Goal: Find specific page/section: Find specific page/section

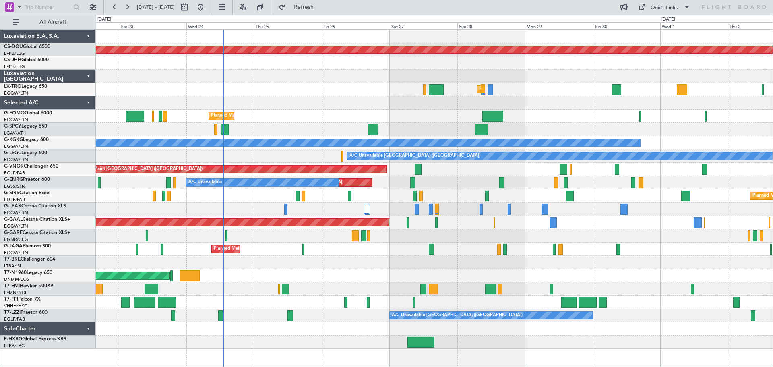
click at [371, 282] on div "AOG Maint London ([GEOGRAPHIC_DATA])" at bounding box center [434, 275] width 677 height 13
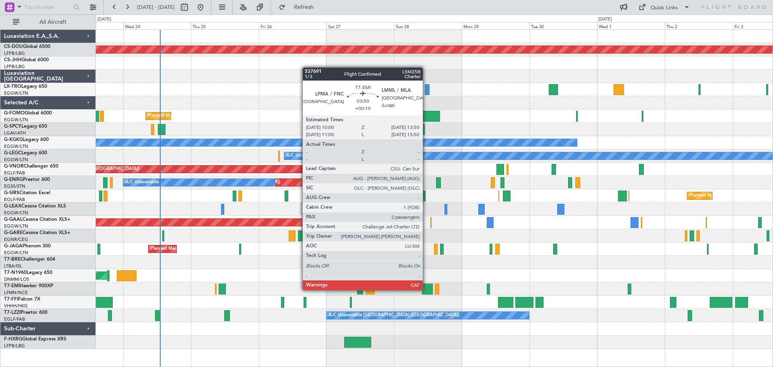
click at [427, 289] on div at bounding box center [427, 289] width 11 height 11
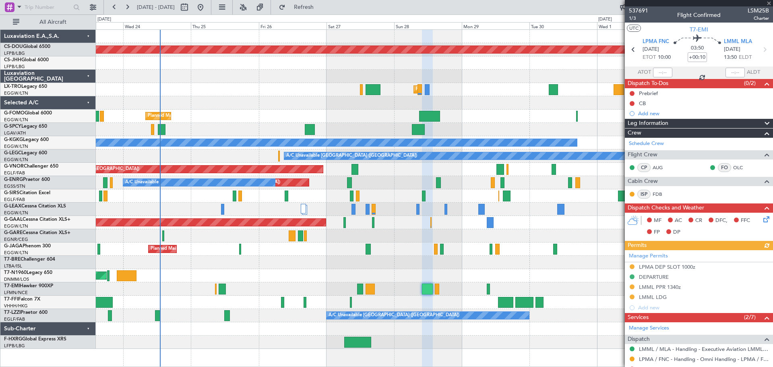
scroll to position [136, 0]
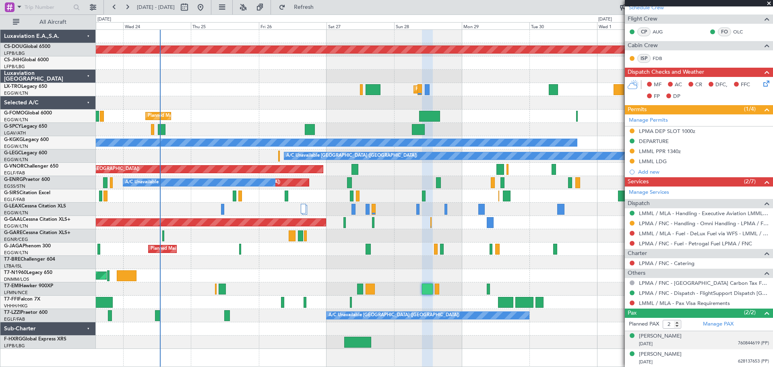
click at [739, 344] on span "760844619 (PP)" at bounding box center [753, 343] width 31 height 7
click at [762, 351] on img at bounding box center [765, 353] width 7 height 7
click at [769, 2] on span at bounding box center [769, 3] width 8 height 7
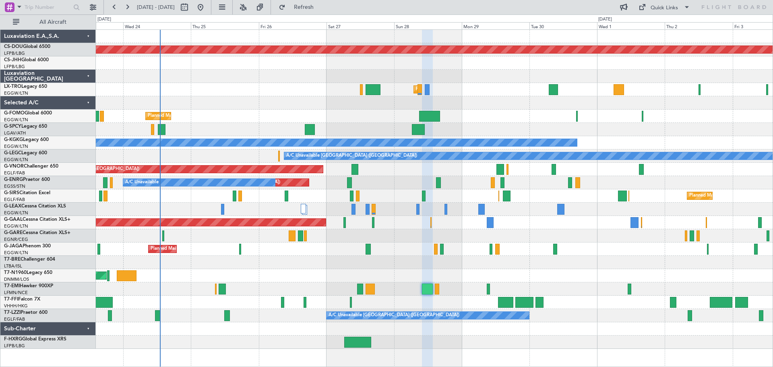
type input "0"
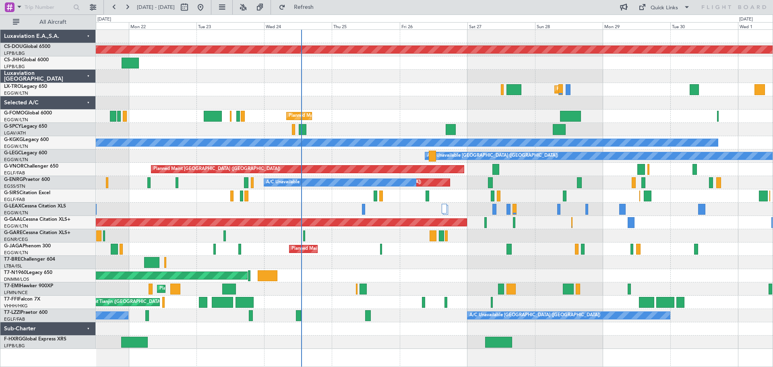
click at [420, 85] on div "Planned Maint [GEOGRAPHIC_DATA] ([GEOGRAPHIC_DATA])" at bounding box center [434, 89] width 677 height 13
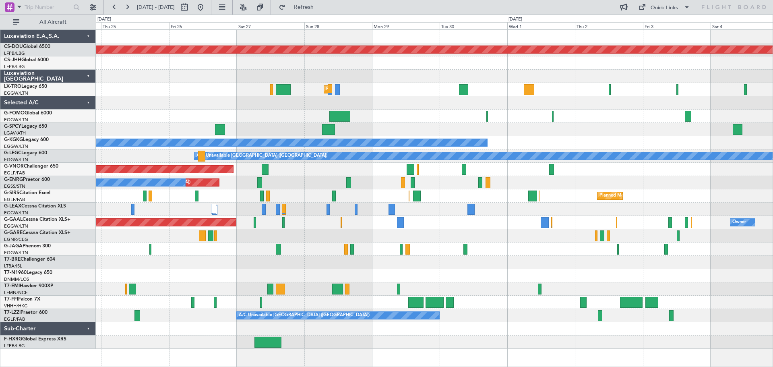
click at [119, 57] on div "Planned Maint London ([GEOGRAPHIC_DATA]) Planned Maint [GEOGRAPHIC_DATA] ([GEOG…" at bounding box center [434, 189] width 677 height 319
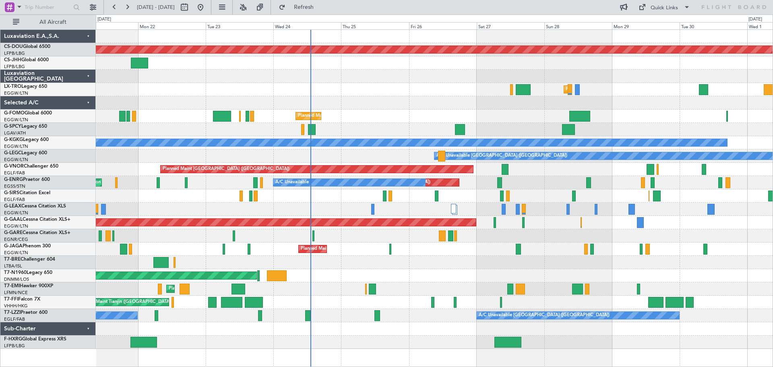
click at [501, 56] on div "Planned Maint London ([GEOGRAPHIC_DATA]) Owner Planned Maint [GEOGRAPHIC_DATA] …" at bounding box center [434, 189] width 677 height 319
click at [375, 69] on div "Owner" at bounding box center [434, 62] width 677 height 13
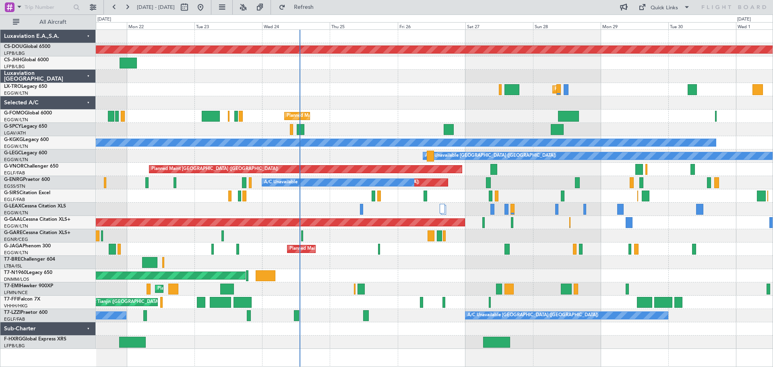
click at [365, 100] on div at bounding box center [434, 102] width 677 height 13
click at [365, 84] on div "Planned Maint [GEOGRAPHIC_DATA] ([GEOGRAPHIC_DATA])" at bounding box center [434, 89] width 677 height 13
click at [362, 97] on div at bounding box center [434, 102] width 677 height 13
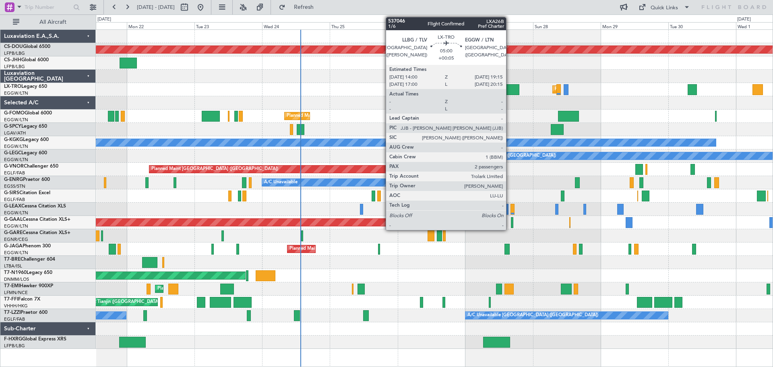
click at [510, 89] on div at bounding box center [512, 89] width 15 height 11
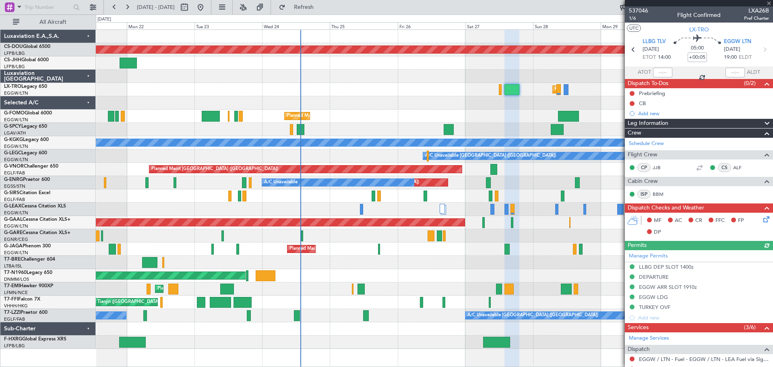
scroll to position [156, 0]
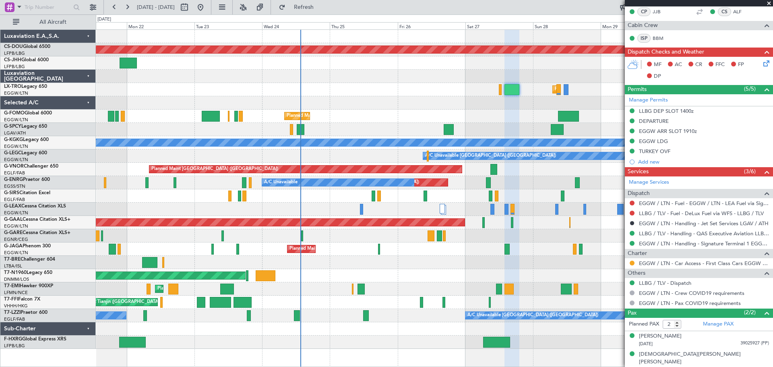
click at [767, 3] on span at bounding box center [769, 3] width 8 height 7
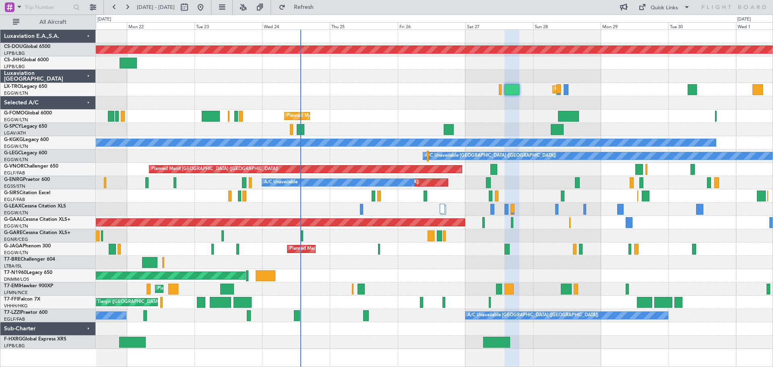
type input "0"
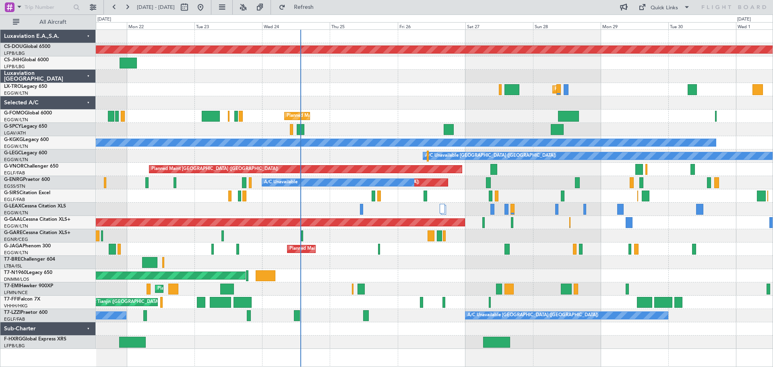
scroll to position [0, 0]
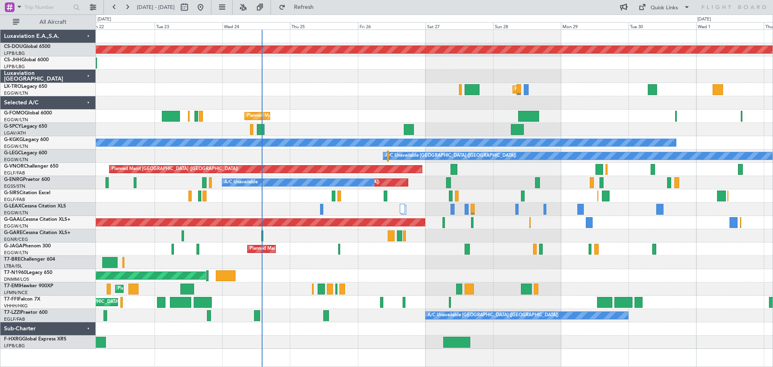
click at [308, 97] on div at bounding box center [434, 102] width 677 height 13
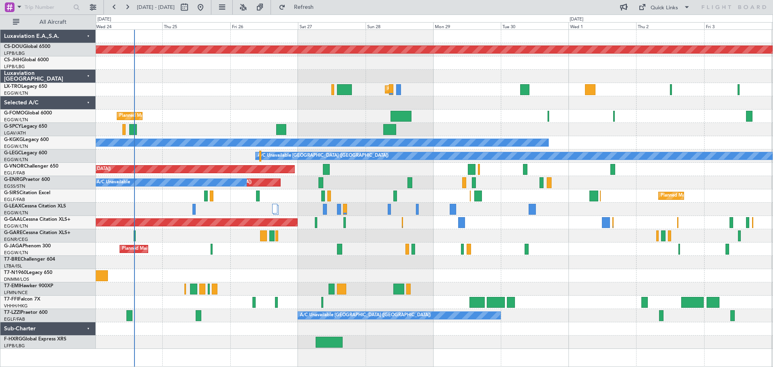
click at [198, 84] on div "Planned Maint [GEOGRAPHIC_DATA] ([GEOGRAPHIC_DATA])" at bounding box center [434, 89] width 677 height 13
click at [266, 83] on div at bounding box center [434, 76] width 677 height 13
click at [467, 71] on div at bounding box center [434, 76] width 677 height 13
click at [466, 85] on div "Planned Maint [GEOGRAPHIC_DATA] ([GEOGRAPHIC_DATA])" at bounding box center [434, 89] width 677 height 13
click at [193, 84] on div "Planned Maint [GEOGRAPHIC_DATA] ([GEOGRAPHIC_DATA])" at bounding box center [434, 89] width 677 height 13
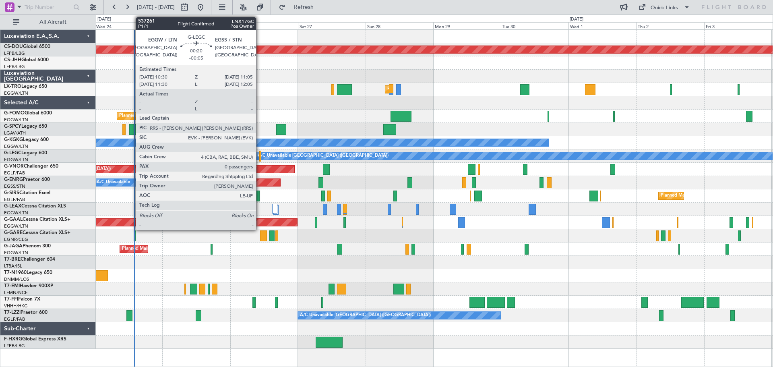
click at [260, 155] on div at bounding box center [260, 156] width 2 height 11
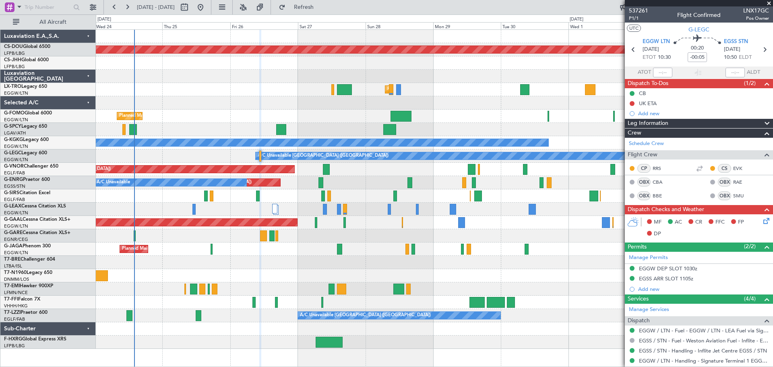
click at [768, 4] on span at bounding box center [769, 3] width 8 height 7
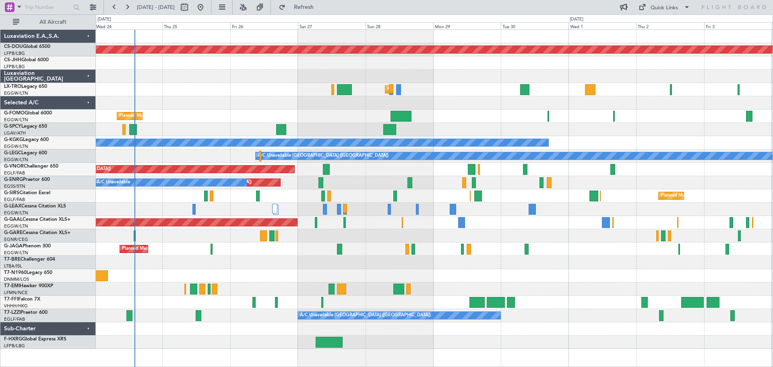
click at [263, 84] on div "Planned Maint [GEOGRAPHIC_DATA] ([GEOGRAPHIC_DATA])" at bounding box center [434, 89] width 677 height 13
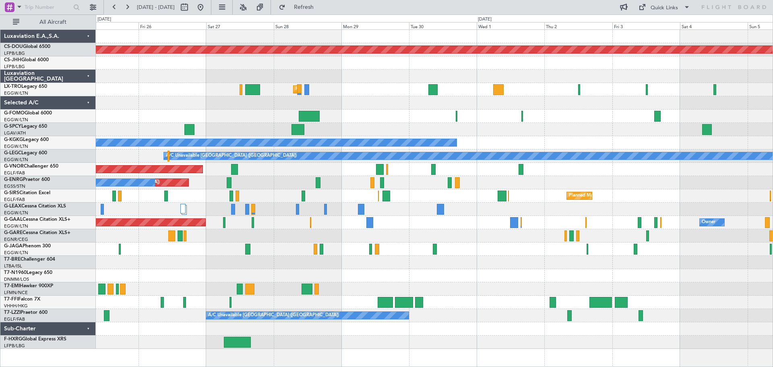
click at [534, 120] on div "Planned Maint London ([GEOGRAPHIC_DATA]) Planned Maint [GEOGRAPHIC_DATA] ([GEOG…" at bounding box center [434, 189] width 677 height 319
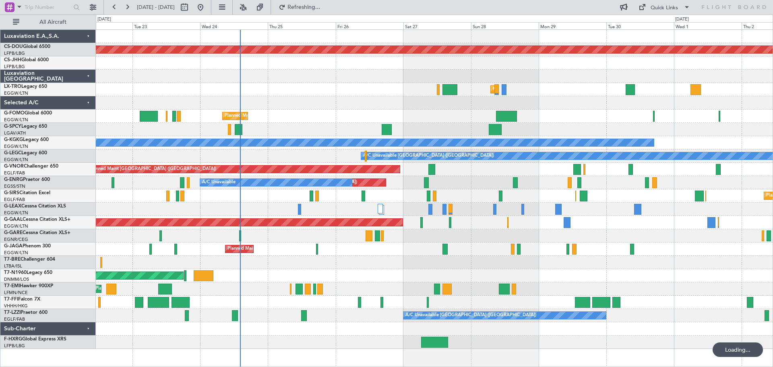
click at [731, 110] on div "Planned Maint [GEOGRAPHIC_DATA] ([GEOGRAPHIC_DATA])" at bounding box center [434, 116] width 677 height 13
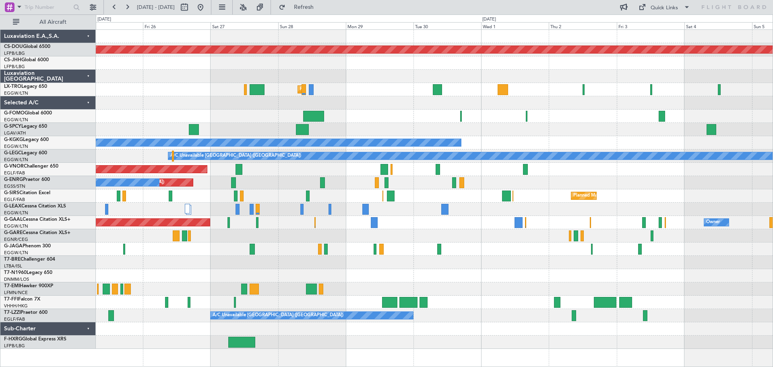
click at [483, 80] on div at bounding box center [434, 76] width 677 height 13
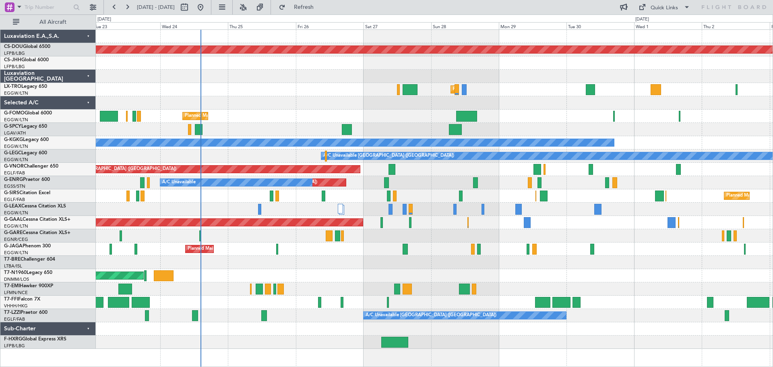
click at [323, 88] on div "Planned Maint [GEOGRAPHIC_DATA] ([GEOGRAPHIC_DATA])" at bounding box center [434, 89] width 677 height 13
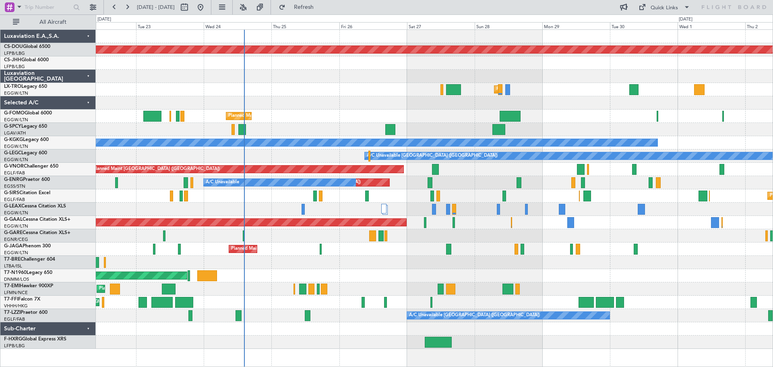
click at [313, 82] on div at bounding box center [434, 76] width 677 height 13
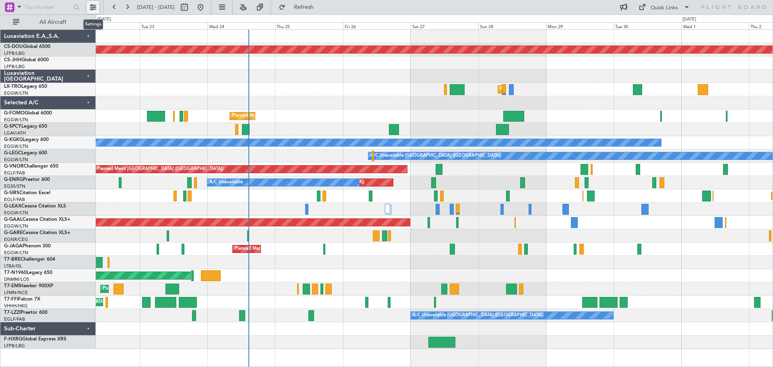
click at [94, 6] on button at bounding box center [93, 7] width 13 height 13
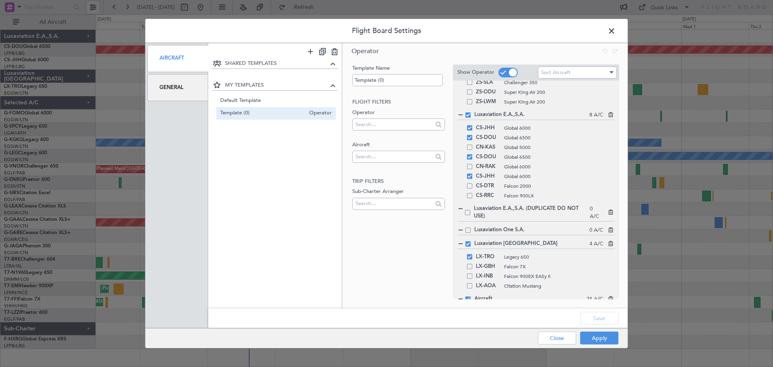
scroll to position [472, 0]
click at [469, 157] on span at bounding box center [469, 157] width 5 height 5
click at [473, 155] on input "checkbox" at bounding box center [473, 155] width 0 height 0
click at [602, 320] on button "Save" at bounding box center [599, 318] width 38 height 13
click at [599, 340] on button "Apply" at bounding box center [599, 337] width 38 height 13
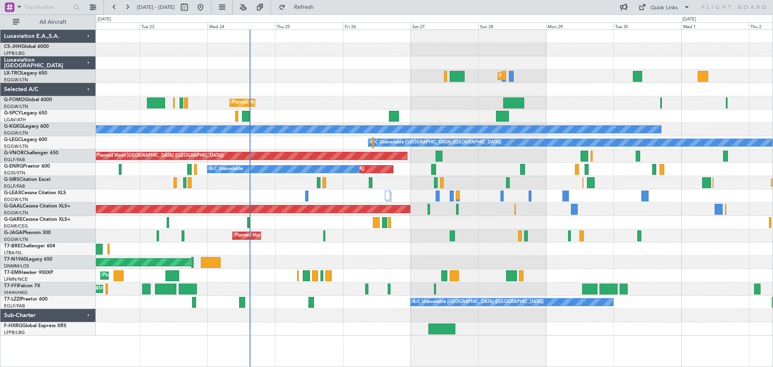
click at [375, 44] on div at bounding box center [434, 49] width 677 height 13
click at [310, 256] on div "AOG Maint London ([GEOGRAPHIC_DATA])" at bounding box center [434, 262] width 677 height 13
click at [310, 244] on div at bounding box center [434, 248] width 677 height 13
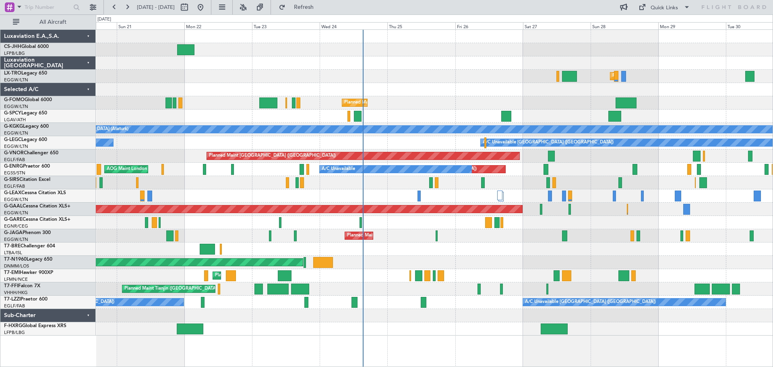
click at [422, 243] on div at bounding box center [434, 248] width 677 height 13
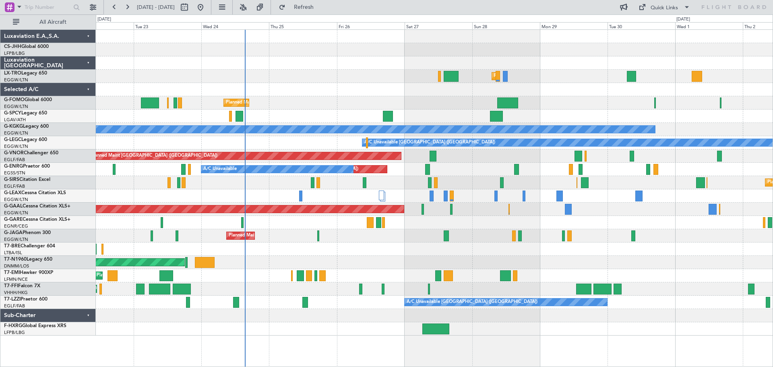
click at [463, 162] on div "Planned Maint [GEOGRAPHIC_DATA] ([GEOGRAPHIC_DATA]) Planned Maint [GEOGRAPHIC_D…" at bounding box center [434, 183] width 677 height 306
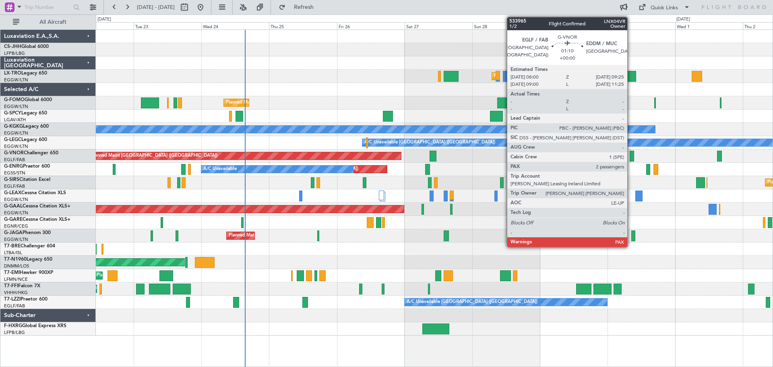
click at [631, 157] on div at bounding box center [632, 156] width 4 height 11
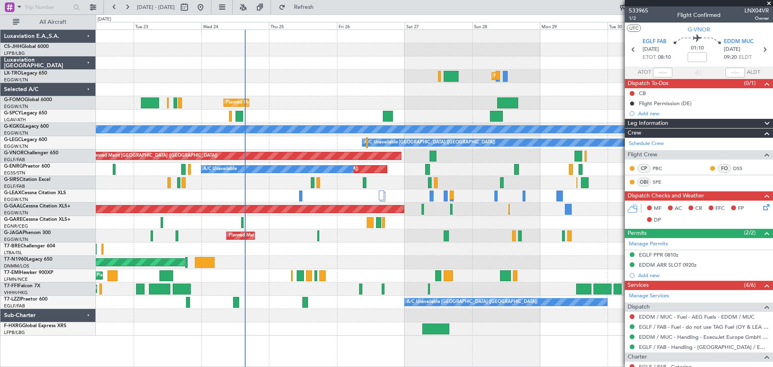
scroll to position [114, 0]
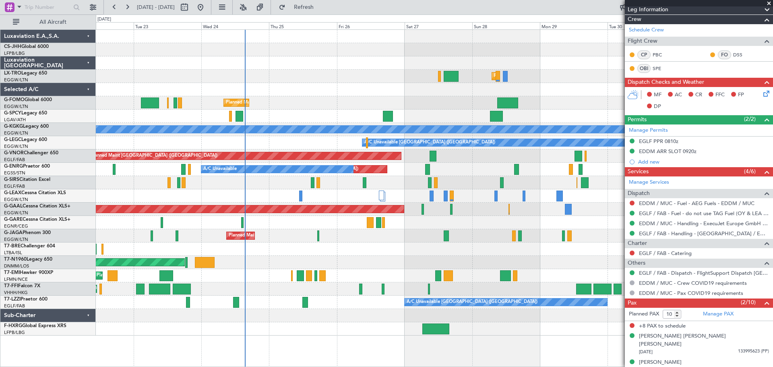
click at [768, 2] on span at bounding box center [769, 3] width 8 height 7
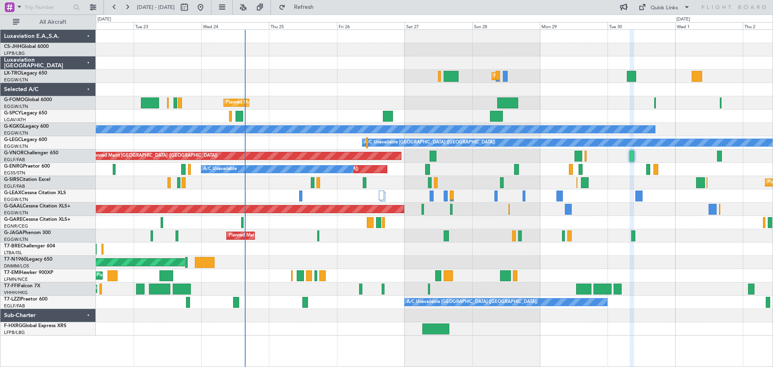
type input "0"
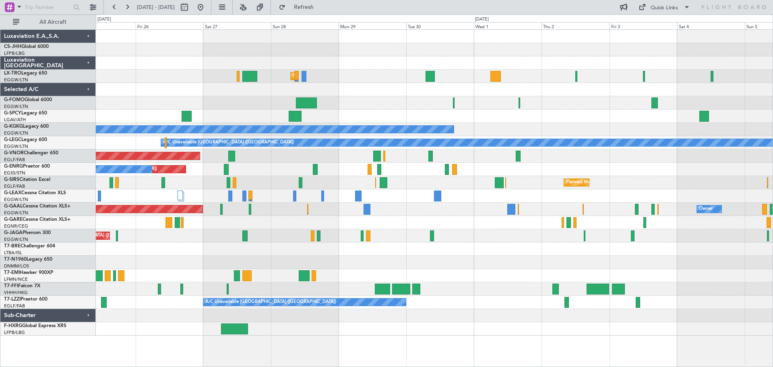
click at [448, 107] on div "Planned Maint [GEOGRAPHIC_DATA] ([GEOGRAPHIC_DATA])" at bounding box center [434, 102] width 677 height 13
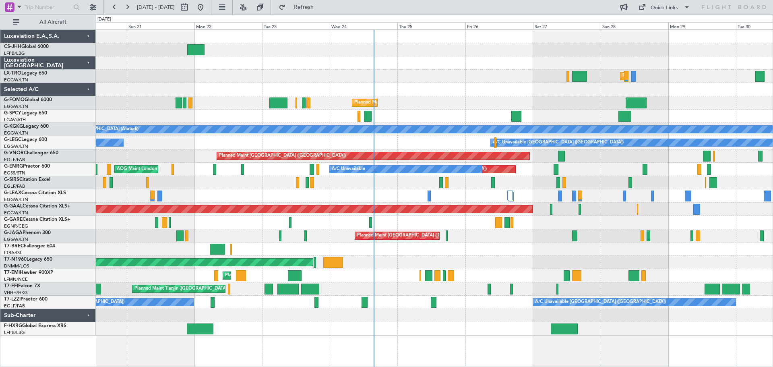
click at [476, 97] on div "Planned Maint [GEOGRAPHIC_DATA] ([GEOGRAPHIC_DATA]) Owner Planned Maint [GEOGRA…" at bounding box center [434, 183] width 677 height 306
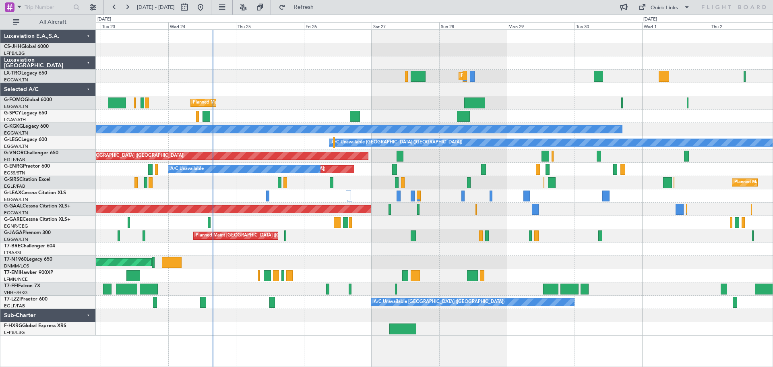
click at [419, 245] on div at bounding box center [434, 248] width 677 height 13
click at [271, 84] on div at bounding box center [434, 89] width 677 height 13
click at [270, 58] on div at bounding box center [434, 62] width 677 height 13
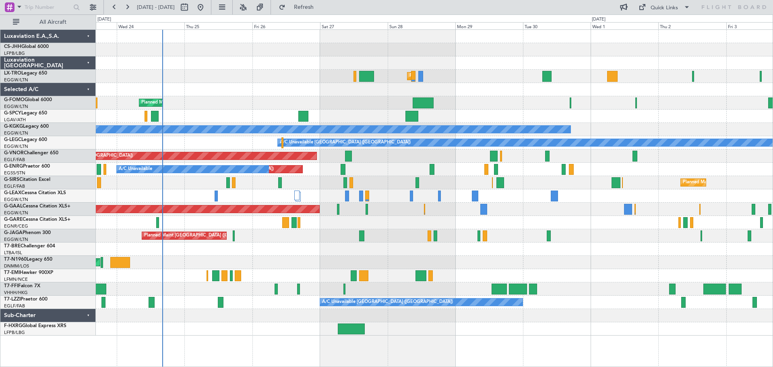
click at [485, 70] on div "Planned Maint [GEOGRAPHIC_DATA] ([GEOGRAPHIC_DATA])" at bounding box center [434, 76] width 677 height 13
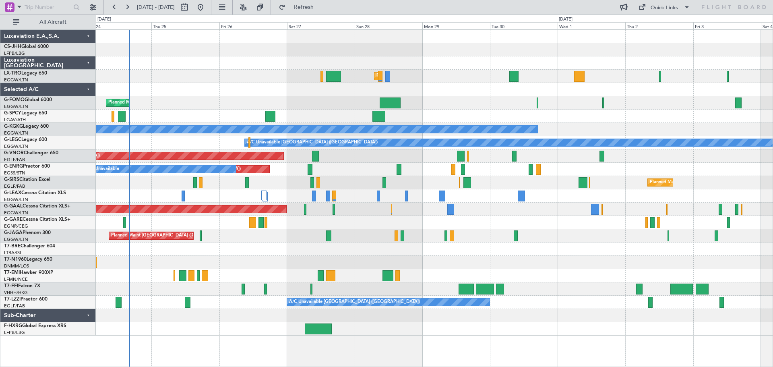
click at [561, 263] on div "AOG Maint London ([GEOGRAPHIC_DATA])" at bounding box center [434, 262] width 677 height 13
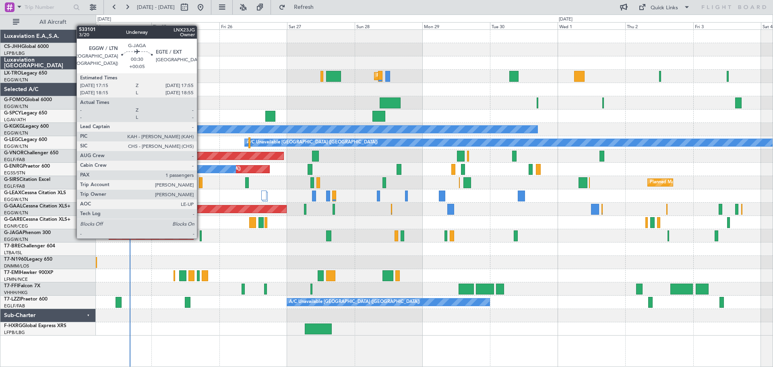
click at [201, 238] on div at bounding box center [201, 235] width 2 height 11
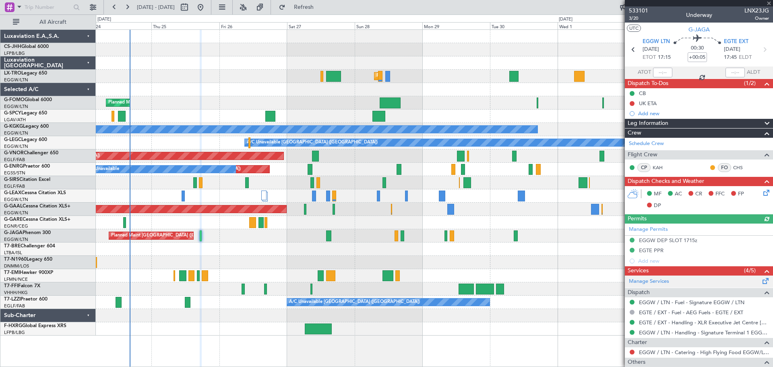
scroll to position [71, 0]
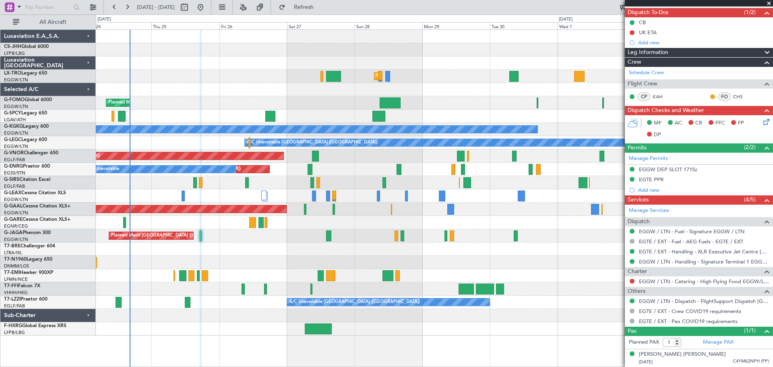
click at [769, 2] on span at bounding box center [769, 3] width 8 height 7
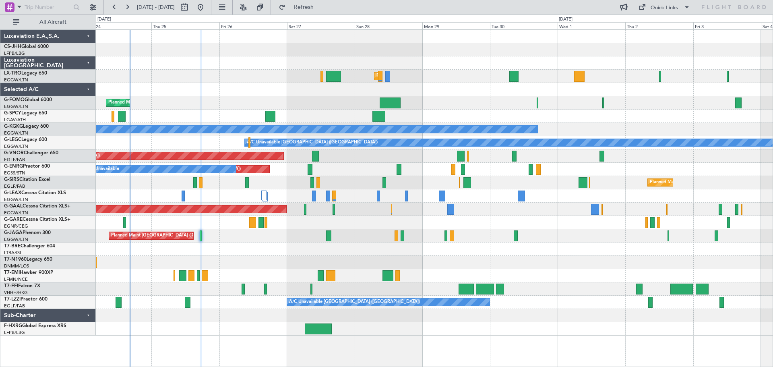
type input "0"
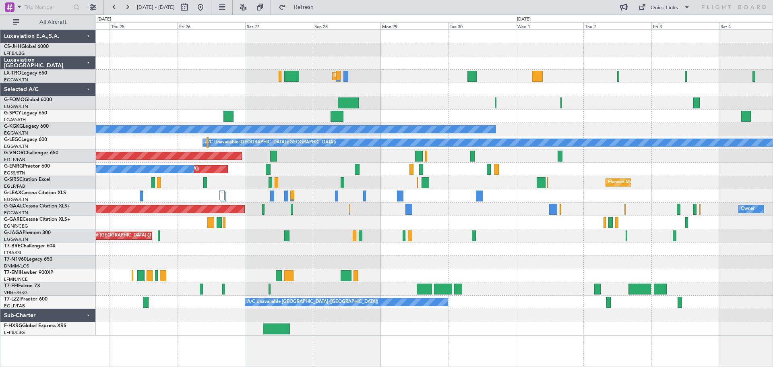
click at [628, 113] on div at bounding box center [434, 116] width 677 height 13
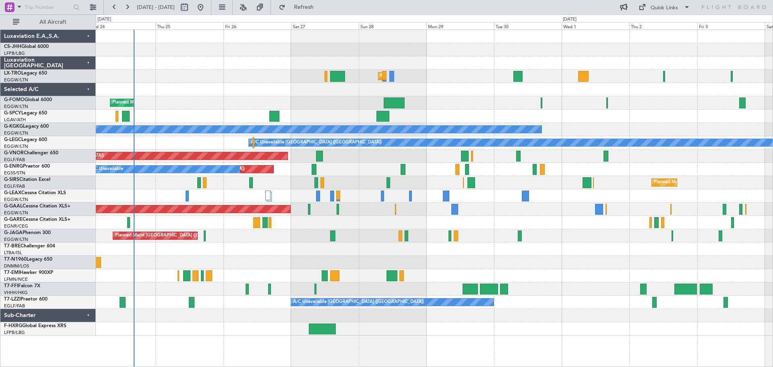
click at [418, 100] on div "Planned Maint [GEOGRAPHIC_DATA] ([GEOGRAPHIC_DATA])" at bounding box center [434, 102] width 677 height 13
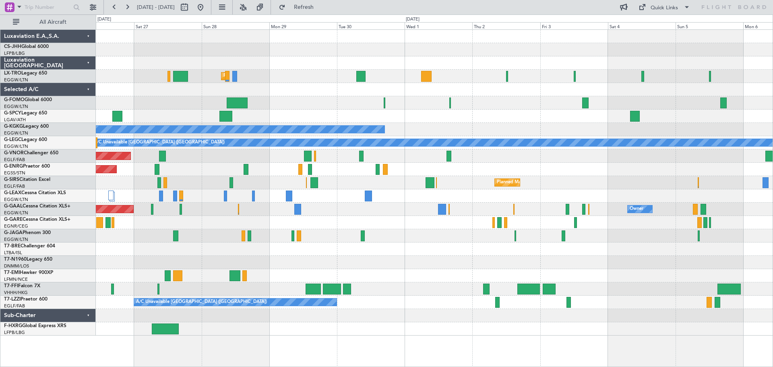
click at [288, 52] on div at bounding box center [434, 49] width 677 height 13
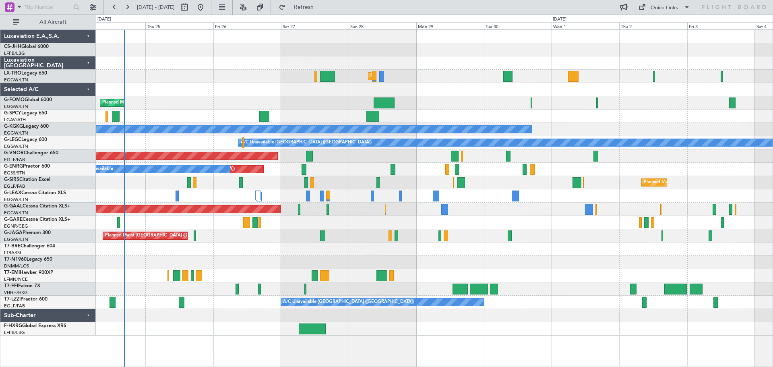
click at [463, 43] on div at bounding box center [434, 49] width 677 height 13
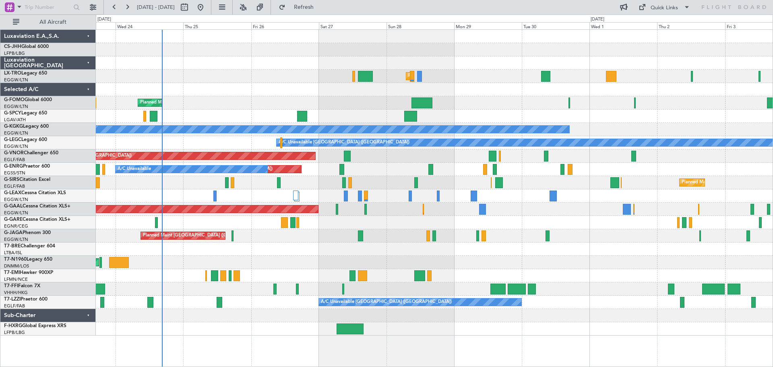
click at [244, 57] on div at bounding box center [434, 62] width 677 height 13
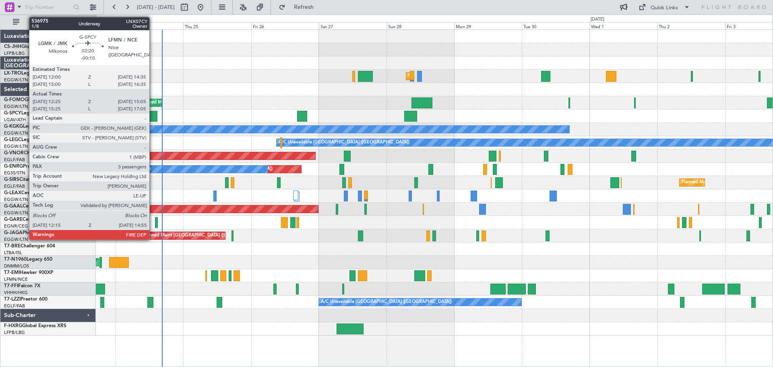
click at [153, 115] on div at bounding box center [154, 116] width 8 height 11
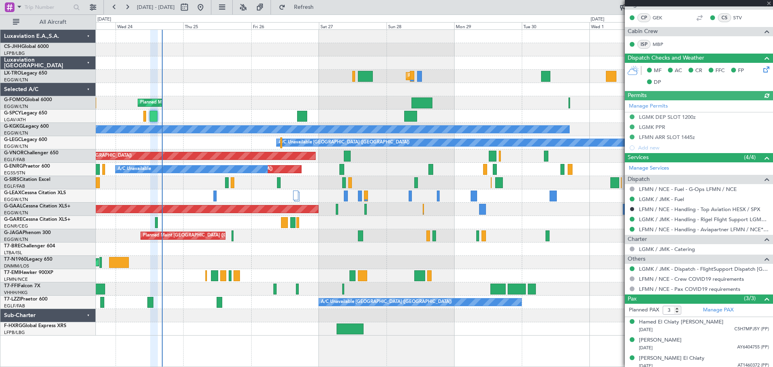
scroll to position [204, 0]
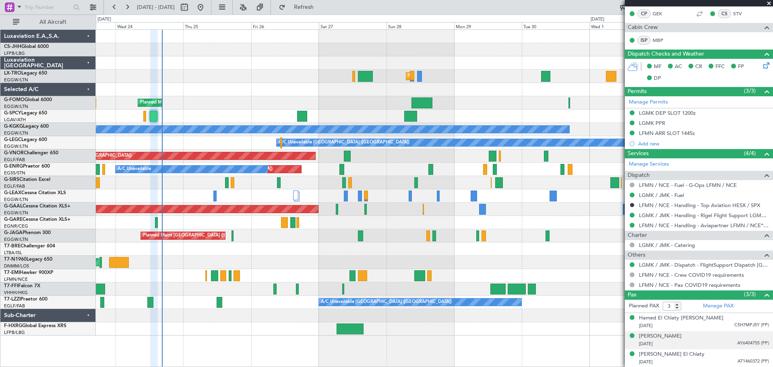
click at [742, 342] on span "AY6404755 (PP)" at bounding box center [753, 343] width 32 height 7
click at [738, 325] on span "C5H7MPJ5Y (PP)" at bounding box center [752, 325] width 35 height 7
click at [770, 2] on span at bounding box center [769, 3] width 8 height 7
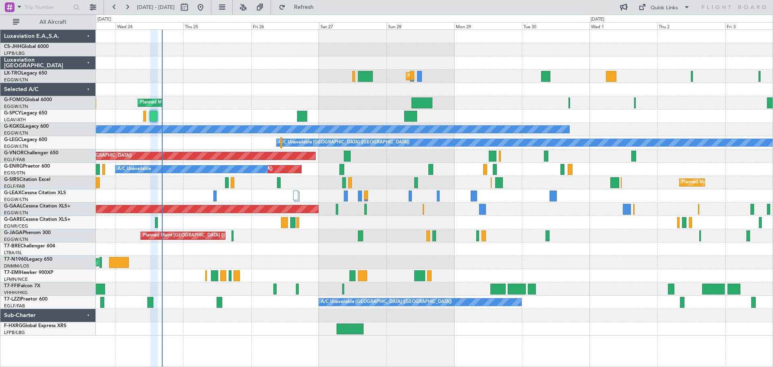
type input "0"
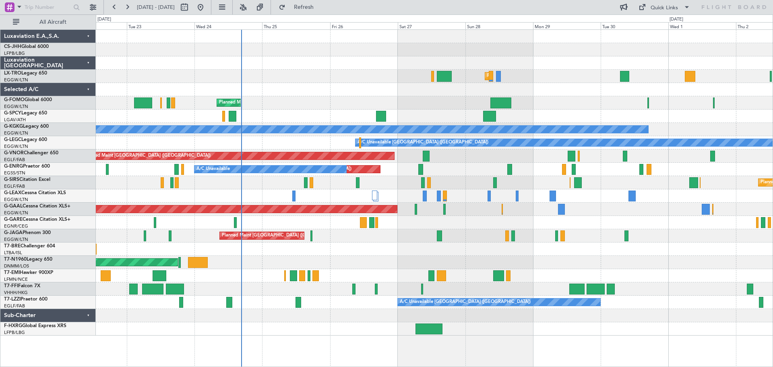
click at [286, 78] on div "Planned Maint [GEOGRAPHIC_DATA] ([GEOGRAPHIC_DATA])" at bounding box center [434, 76] width 677 height 13
click at [568, 70] on div "Planned Maint [GEOGRAPHIC_DATA] ([GEOGRAPHIC_DATA])" at bounding box center [434, 76] width 677 height 13
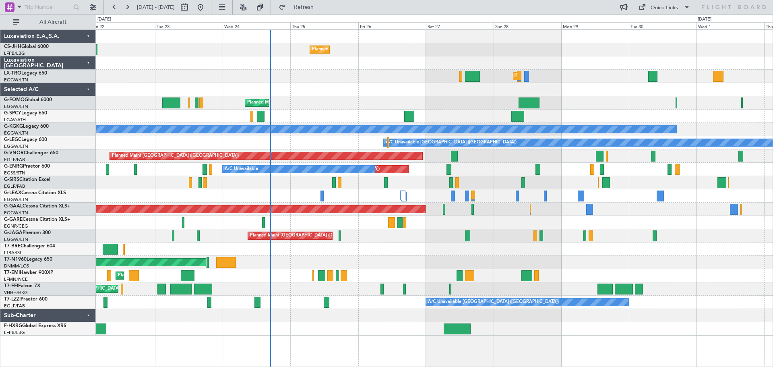
click at [331, 84] on div at bounding box center [434, 89] width 677 height 13
